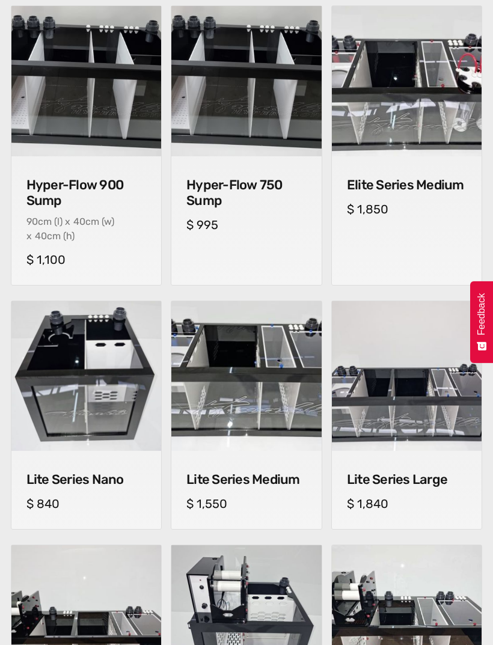
scroll to position [472, 0]
click at [443, 190] on h4 "Elite Series Medium" at bounding box center [407, 185] width 120 height 16
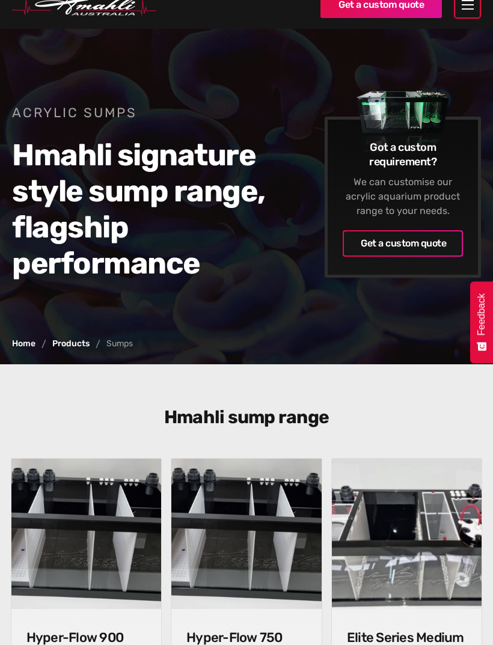
scroll to position [7, 0]
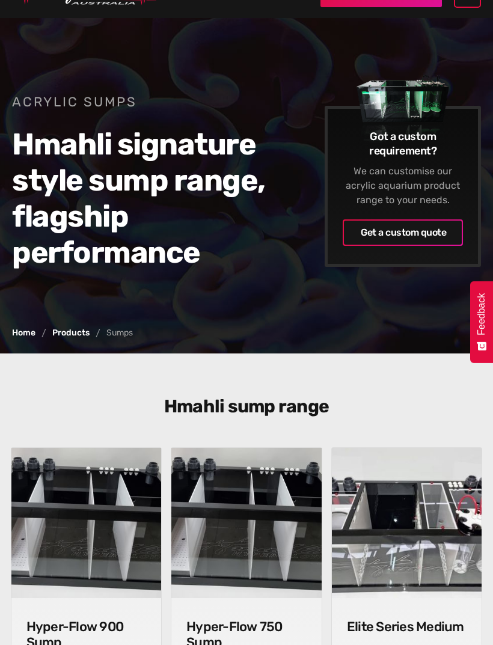
scroll to position [17, 0]
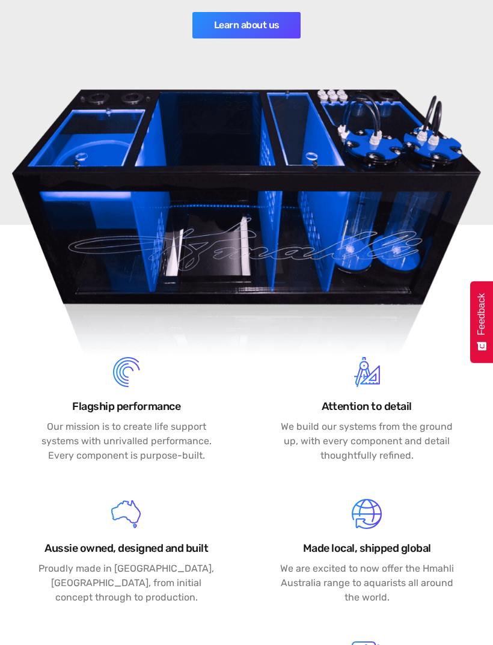
scroll to position [535, 0]
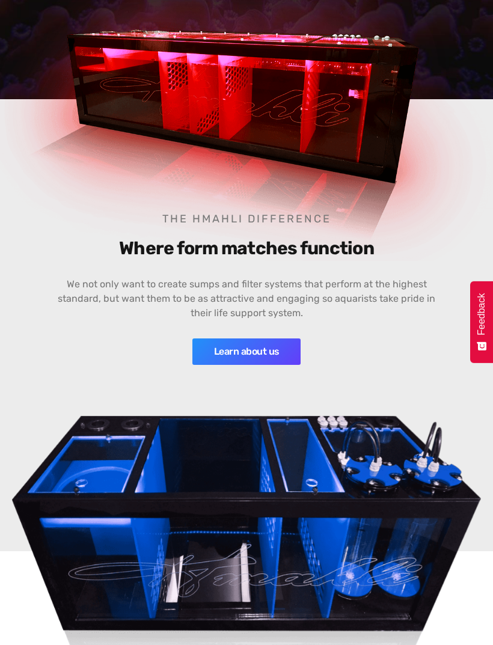
scroll to position [208, 0]
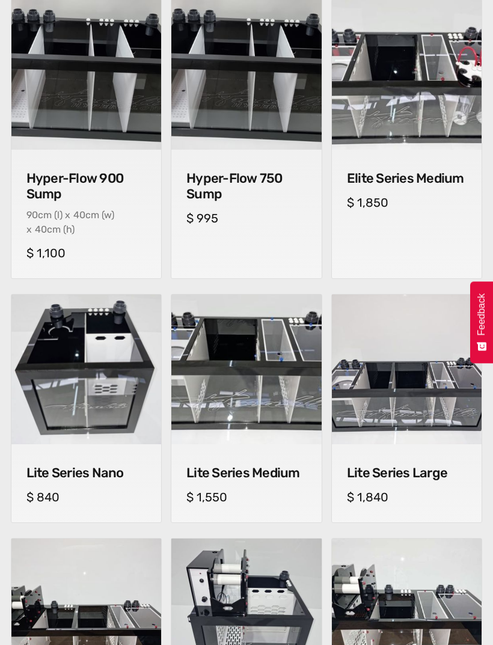
scroll to position [450, 0]
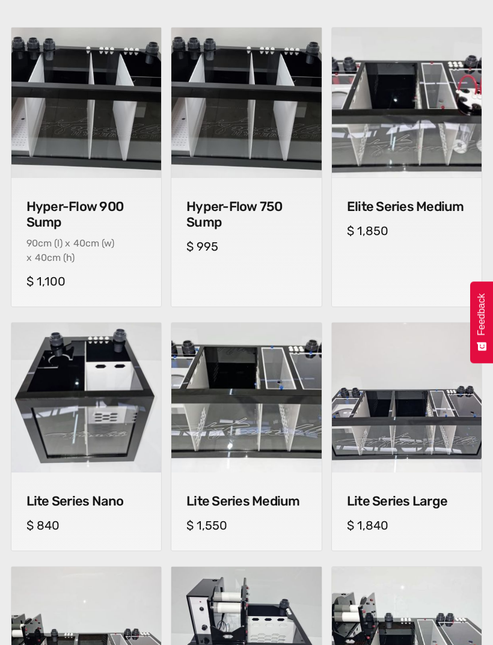
click at [454, 210] on h4 "Elite Series Medium" at bounding box center [407, 207] width 120 height 16
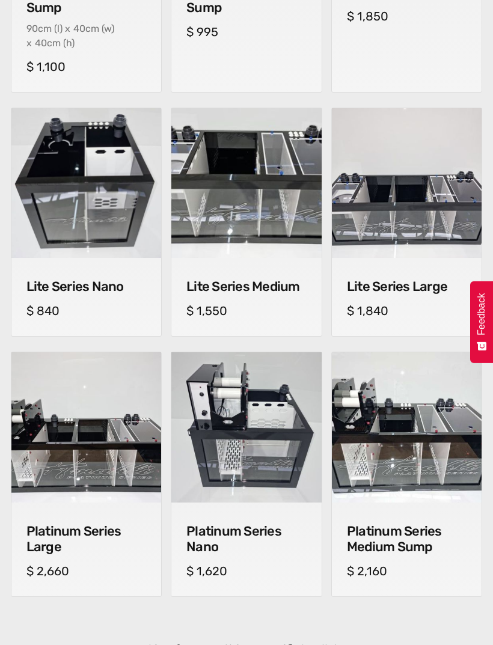
scroll to position [664, 0]
click at [117, 529] on h4 "Platinum Series Large" at bounding box center [86, 538] width 120 height 31
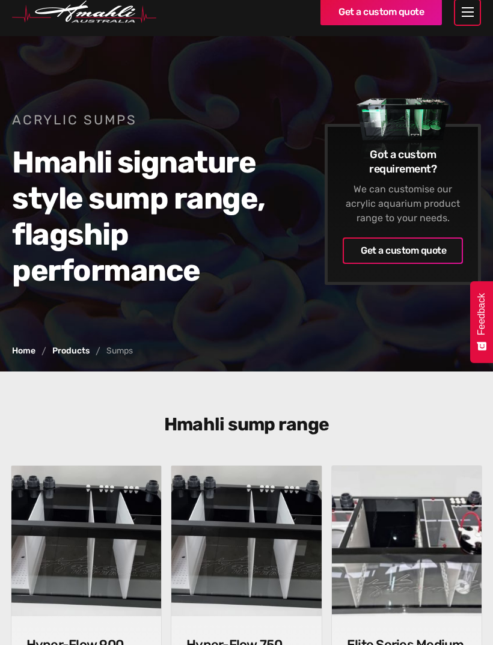
scroll to position [0, 0]
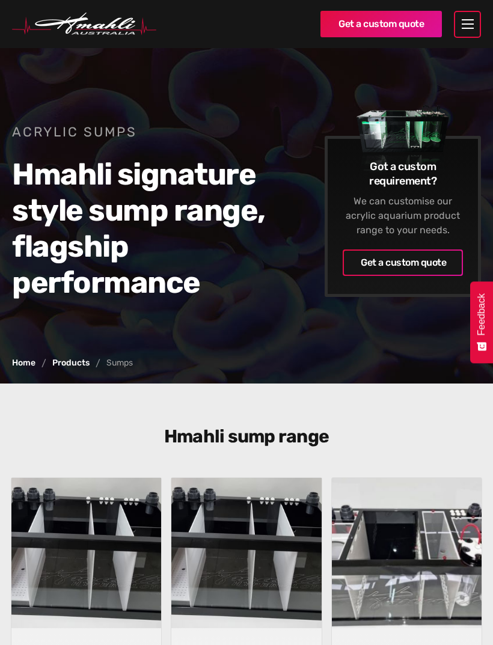
click at [471, 24] on div "menu" at bounding box center [467, 24] width 27 height 27
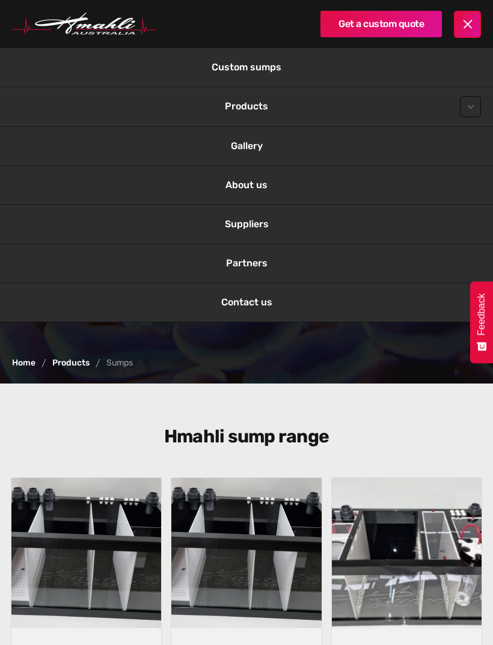
click at [470, 112] on div at bounding box center [470, 106] width 21 height 21
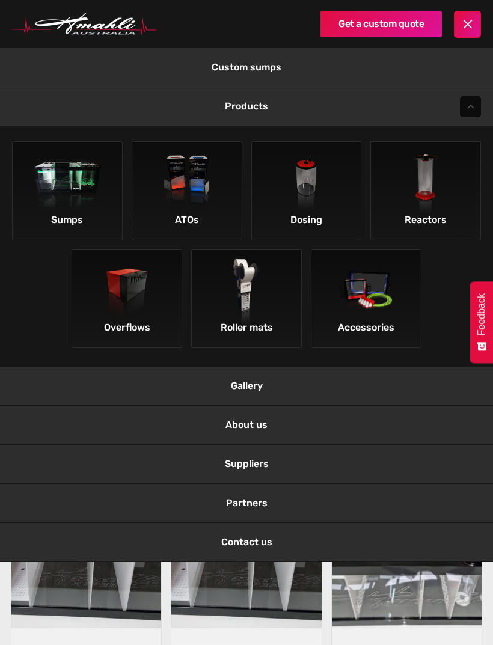
click at [263, 314] on img at bounding box center [247, 293] width 68 height 68
click at [387, 311] on img at bounding box center [366, 293] width 68 height 68
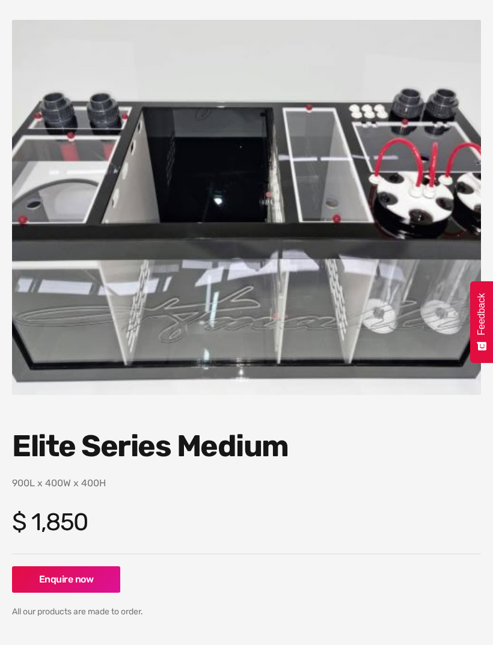
scroll to position [90, 0]
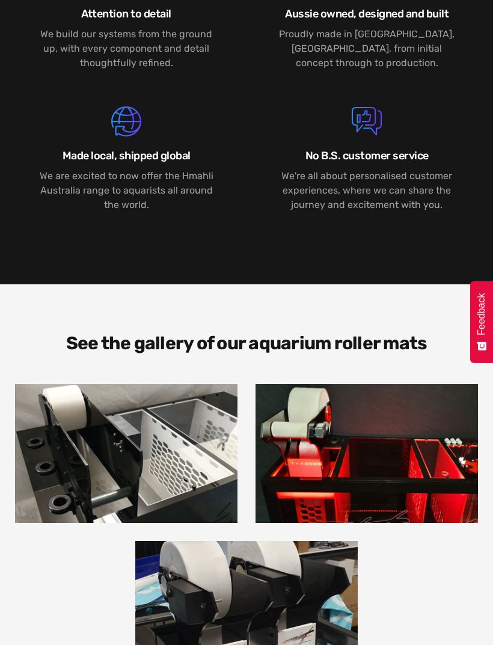
scroll to position [1470, 0]
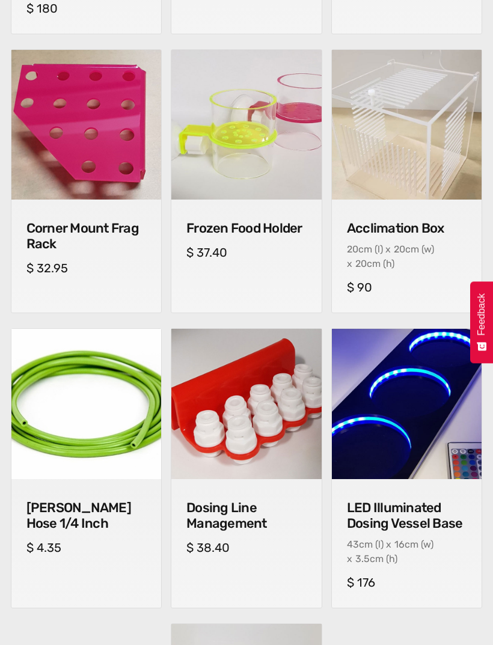
scroll to position [771, 0]
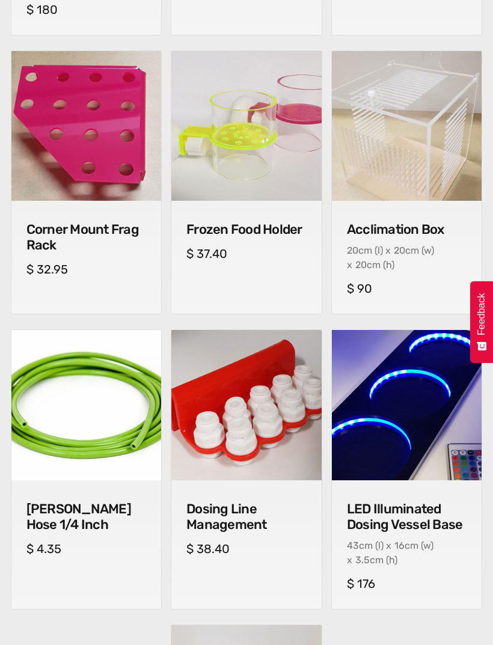
click at [63, 97] on img at bounding box center [86, 127] width 150 height 150
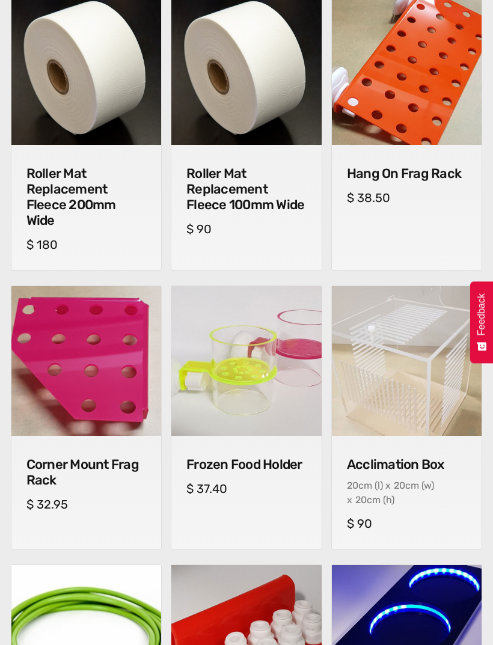
scroll to position [536, 0]
click at [62, 74] on img at bounding box center [86, 70] width 150 height 150
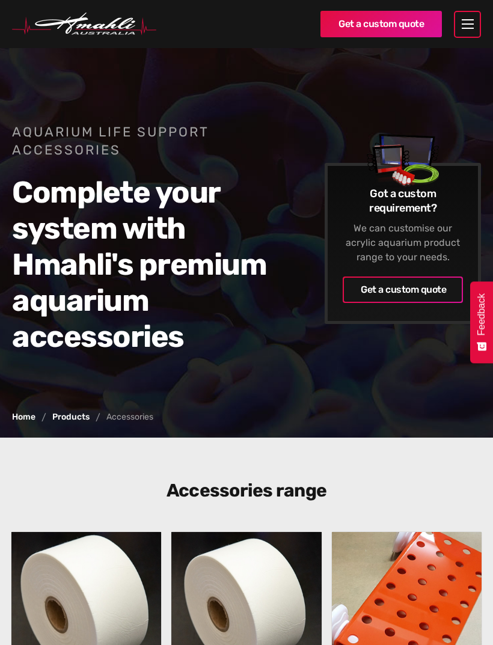
scroll to position [537, 0]
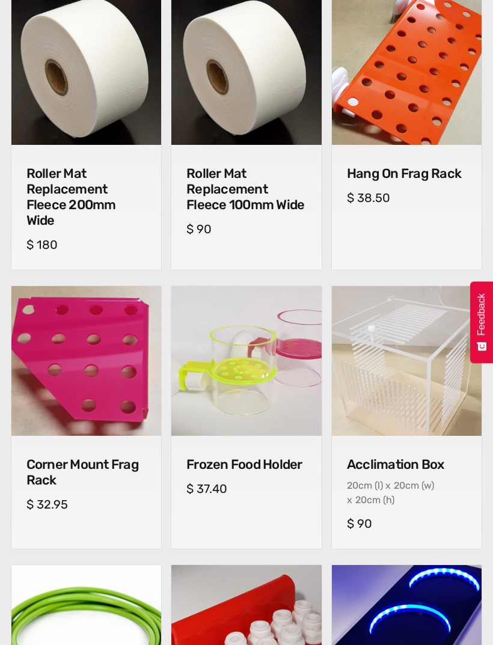
click at [287, 198] on h4 "Roller Mat Replacement Fleece 100mm Wide" at bounding box center [246, 189] width 120 height 47
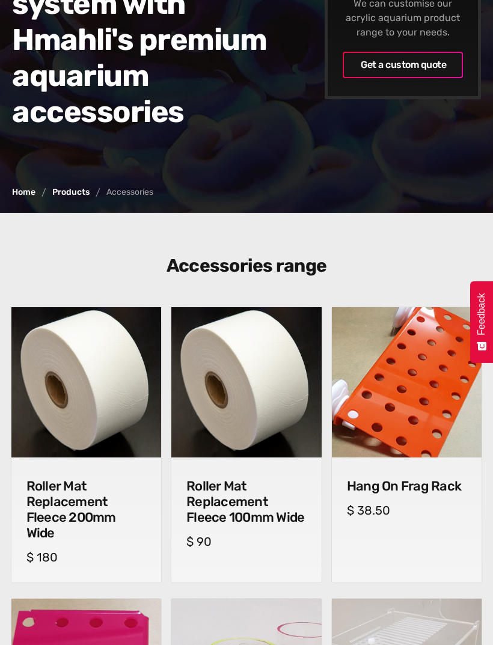
scroll to position [208, 0]
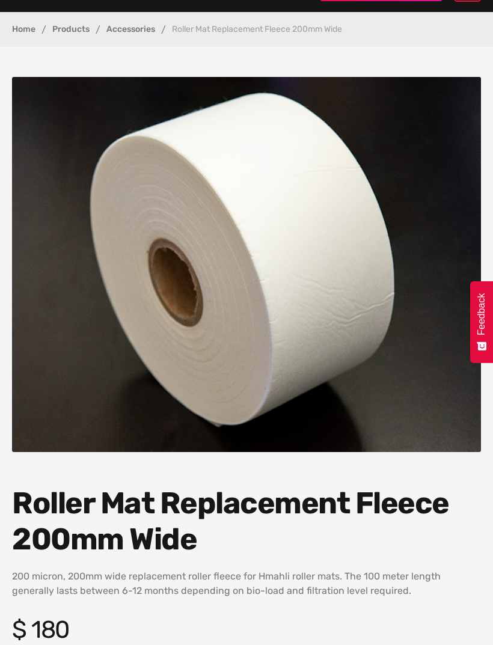
scroll to position [27, 0]
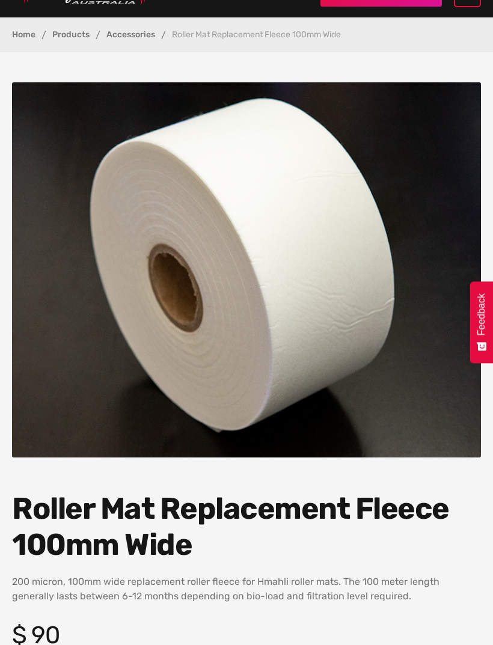
scroll to position [18, 0]
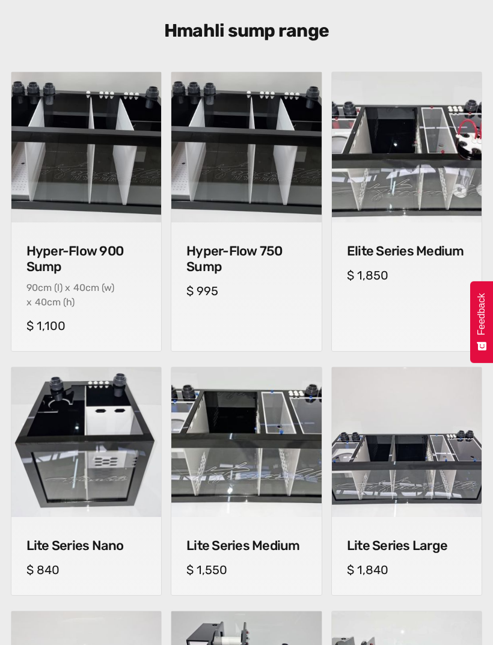
scroll to position [406, 0]
click at [421, 252] on h4 "Elite Series Medium" at bounding box center [407, 251] width 120 height 16
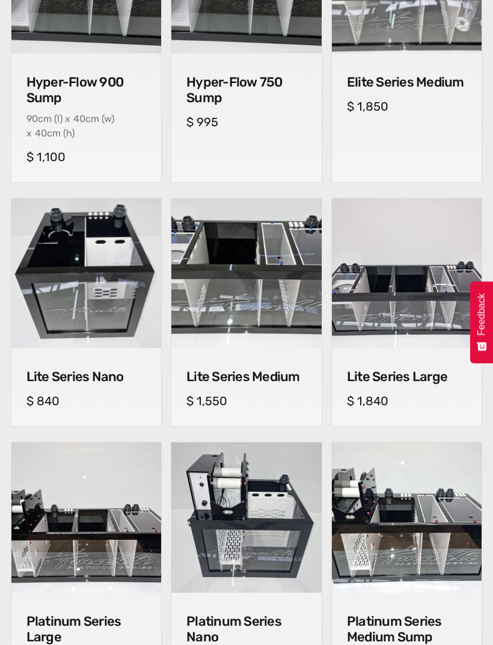
scroll to position [579, 0]
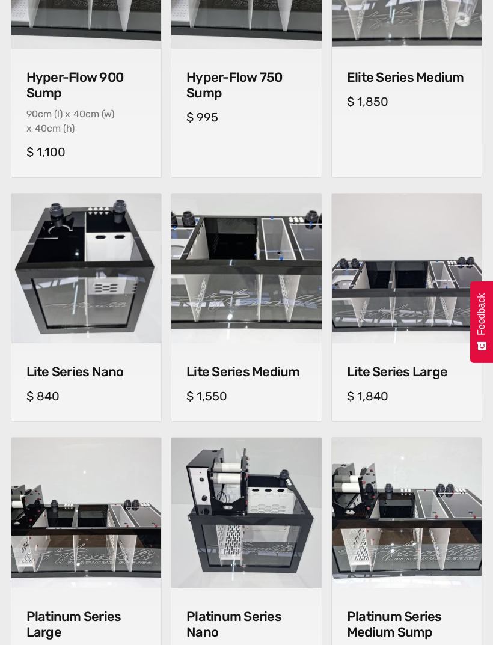
click at [443, 354] on div "Lite Series Large cm (l) x cm (w) x cm (h) $ 1,840" at bounding box center [407, 383] width 150 height 78
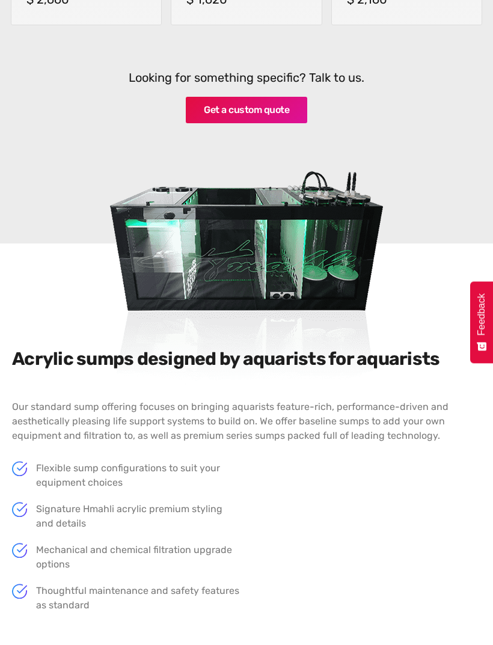
scroll to position [1238, 0]
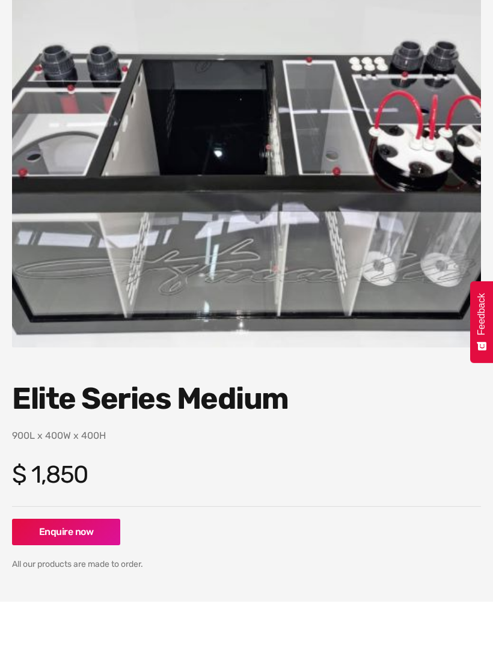
scroll to position [136, 0]
